Goal: Transaction & Acquisition: Purchase product/service

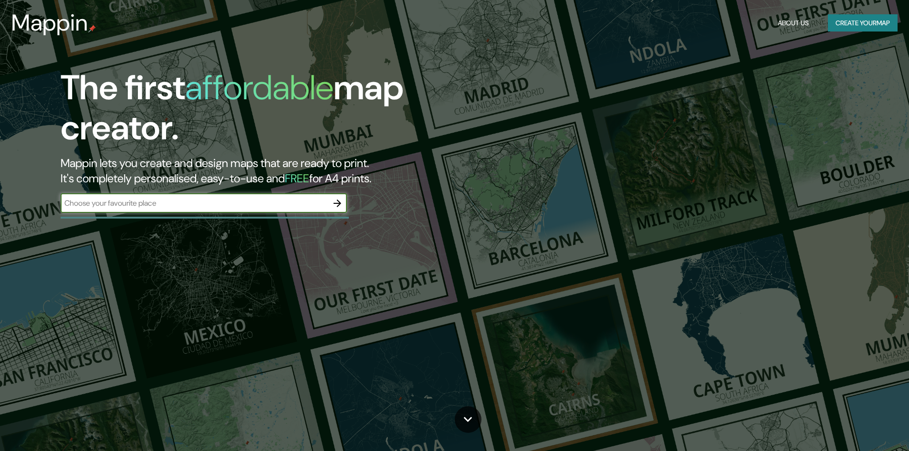
click at [258, 198] on input "text" at bounding box center [194, 203] width 267 height 11
type input "Q4RG+44V, Pachacamac 15823"
click at [337, 211] on button "button" at bounding box center [337, 203] width 19 height 19
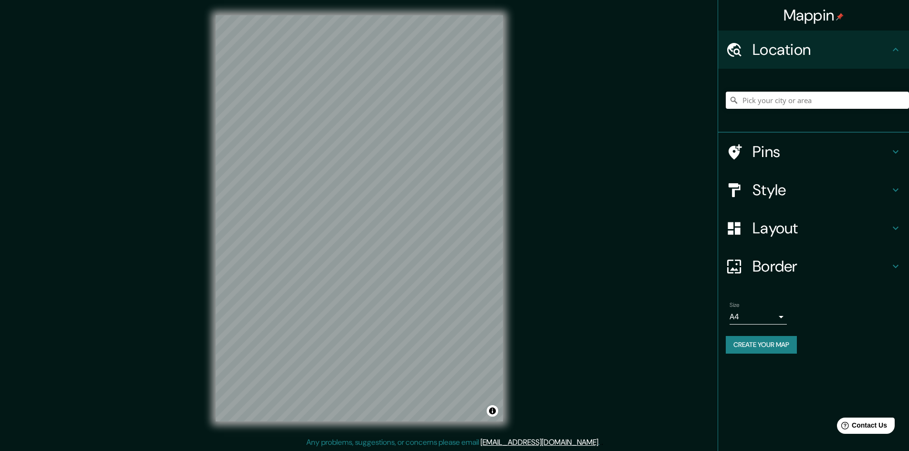
click at [787, 101] on input "Pick your city or area" at bounding box center [817, 100] width 183 height 17
paste input "Q4RG+44V, Pachacamac 15823"
type input "[GEOGRAPHIC_DATA], [GEOGRAPHIC_DATA], 15823, [GEOGRAPHIC_DATA]"
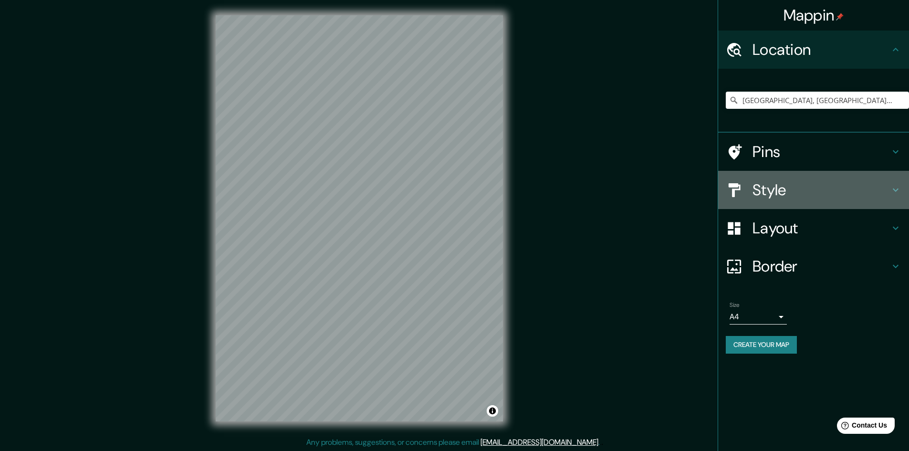
click at [871, 178] on div "Style" at bounding box center [813, 190] width 191 height 38
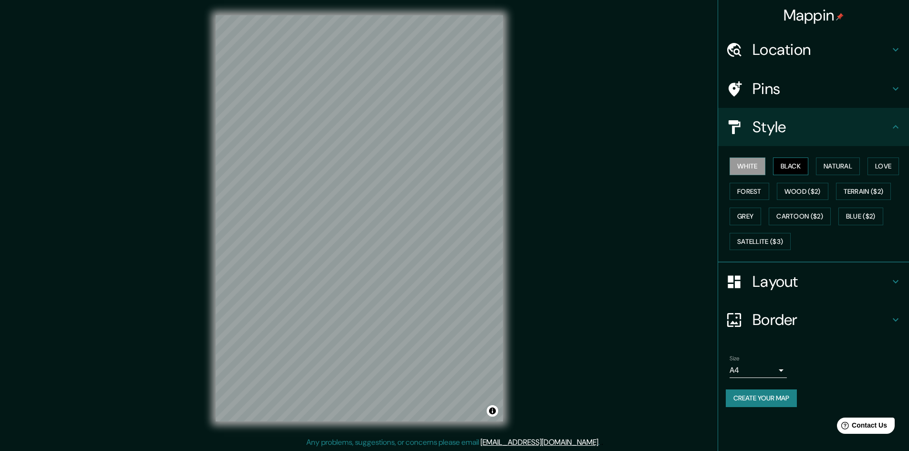
click at [800, 168] on button "Black" at bounding box center [791, 166] width 36 height 18
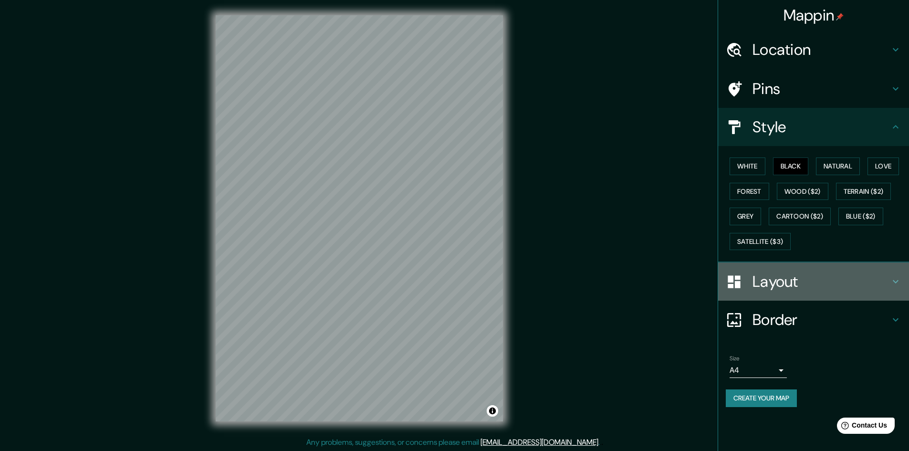
click at [845, 278] on h4 "Layout" at bounding box center [820, 281] width 137 height 19
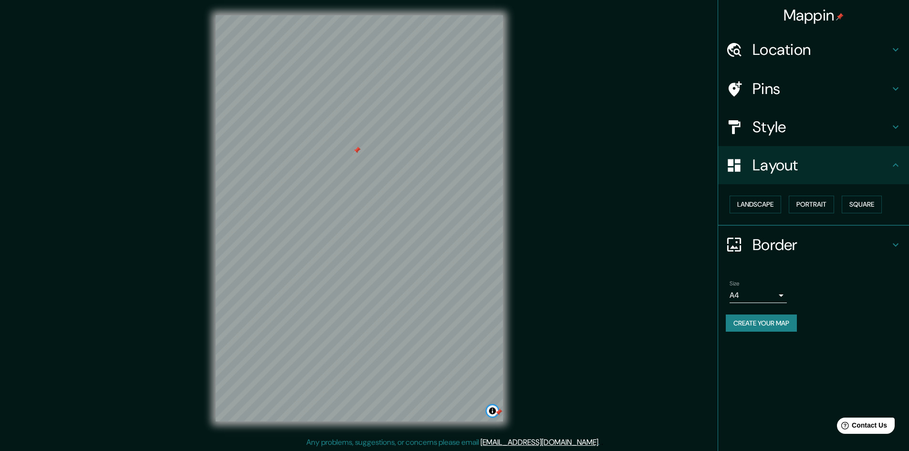
click at [490, 410] on button "Toggle attribution" at bounding box center [492, 410] width 11 height 11
click at [886, 42] on h4 "Location" at bounding box center [820, 49] width 137 height 19
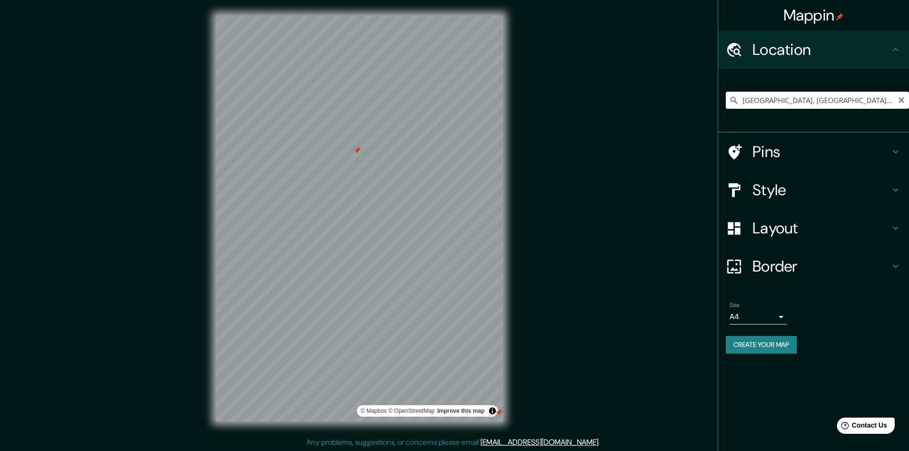
click at [806, 99] on input "[GEOGRAPHIC_DATA], [GEOGRAPHIC_DATA], 15823, [GEOGRAPHIC_DATA]" at bounding box center [817, 100] width 183 height 17
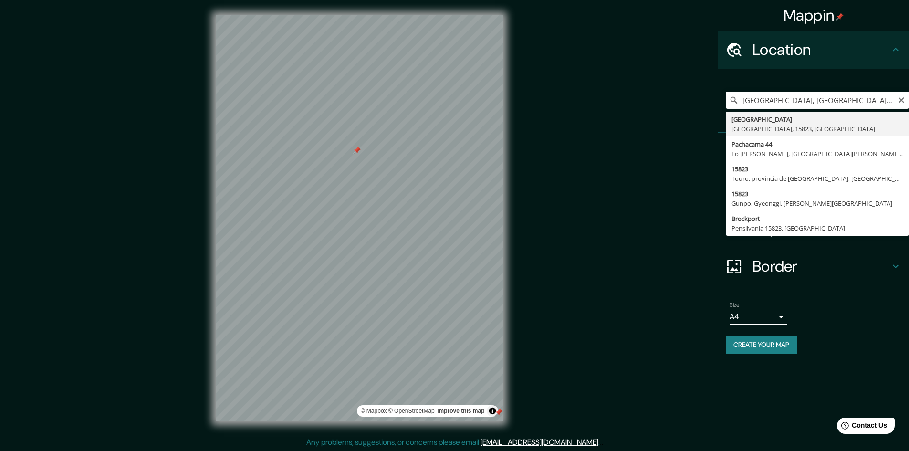
click at [899, 98] on icon "Clear" at bounding box center [901, 100] width 8 height 8
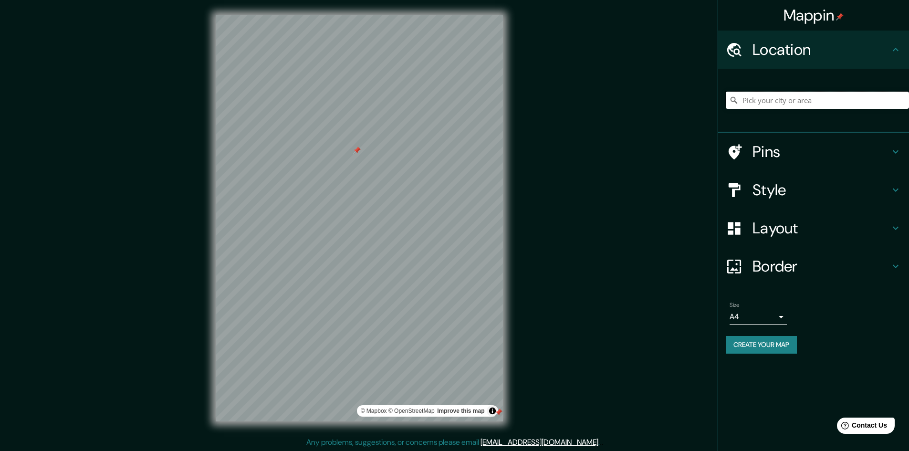
paste input "Q4RG+44V, Pachacamac 15823"
type input "[GEOGRAPHIC_DATA], [GEOGRAPHIC_DATA], 15823, [GEOGRAPHIC_DATA]"
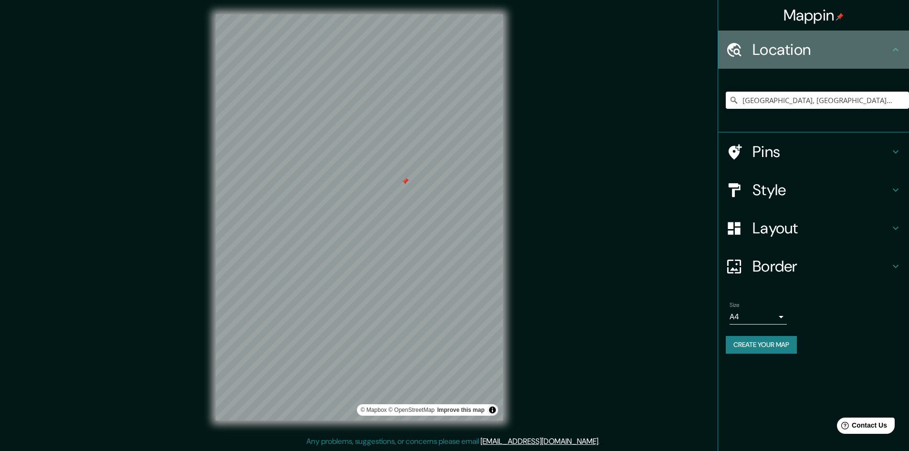
click at [895, 51] on icon at bounding box center [895, 49] width 11 height 11
